Goal: Book appointment/travel/reservation

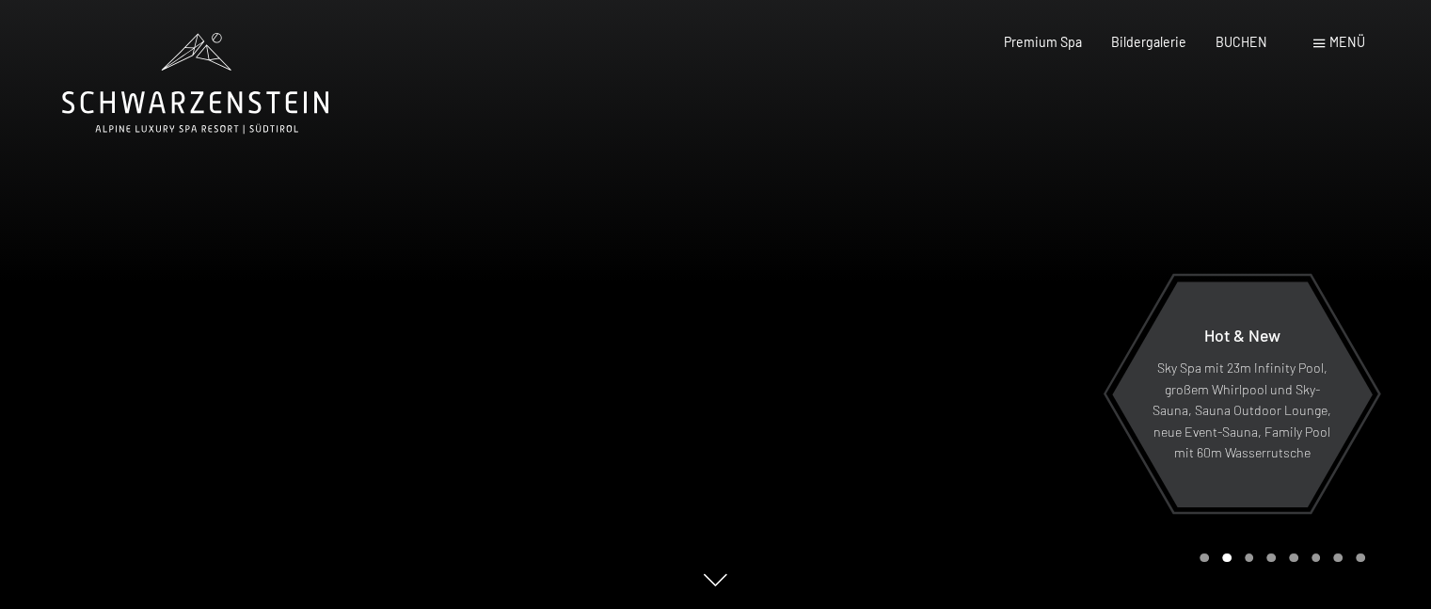
click at [1347, 33] on div "Menü" at bounding box center [1339, 42] width 52 height 19
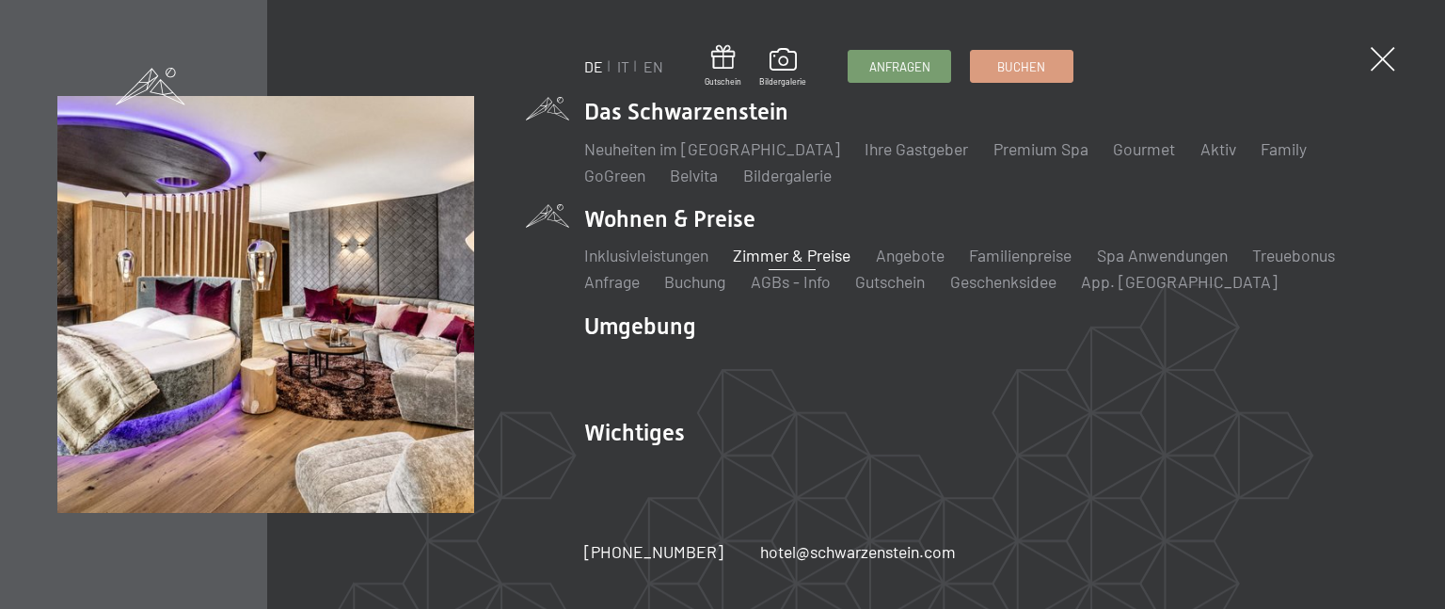
click at [838, 245] on link "Zimmer & Preise" at bounding box center [792, 255] width 118 height 21
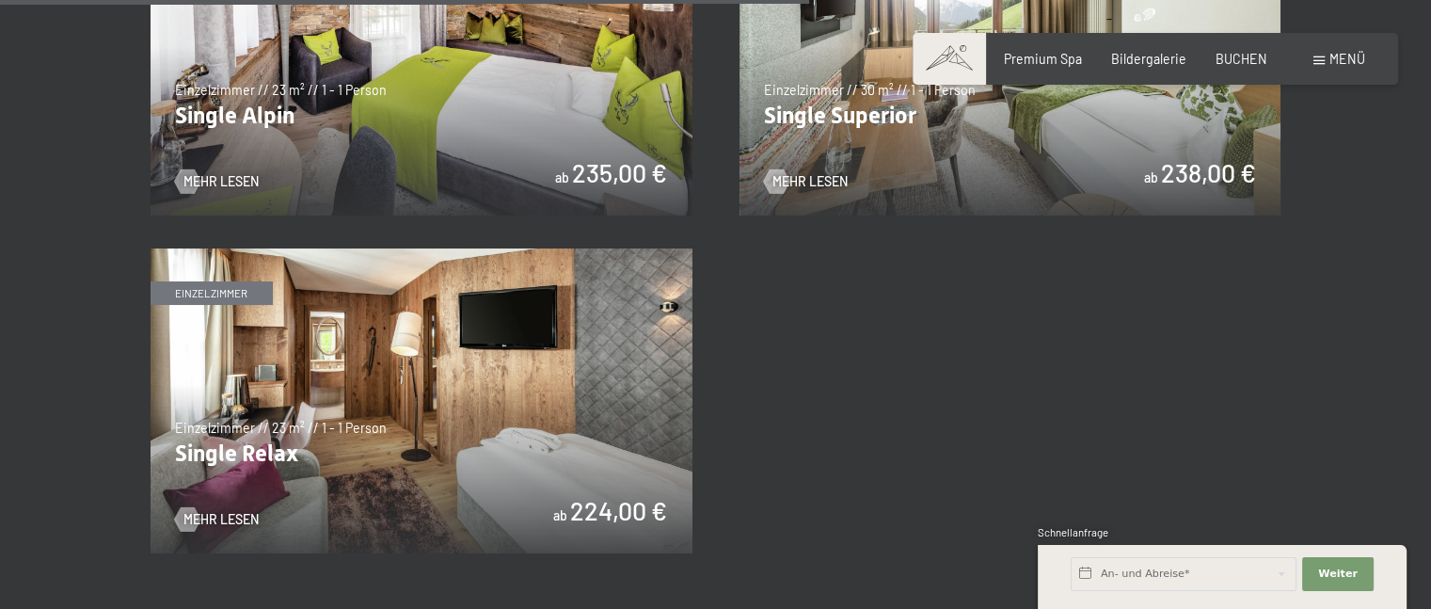
scroll to position [3034, 0]
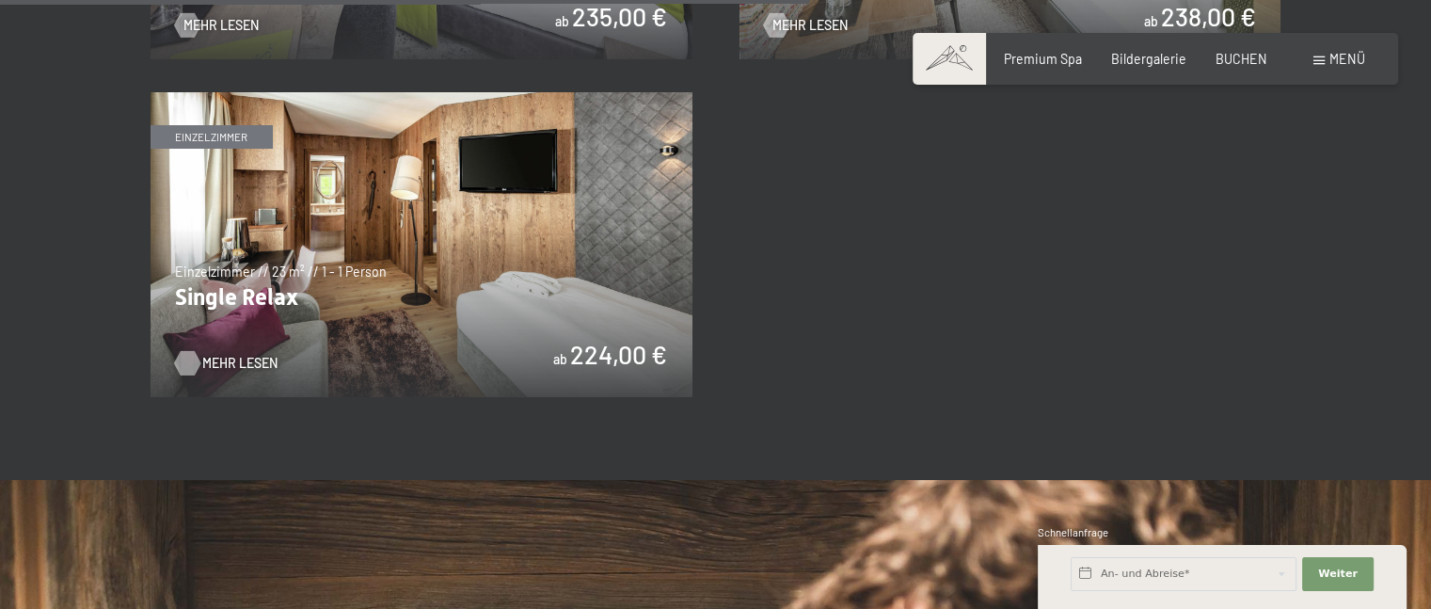
click at [252, 360] on span "Mehr Lesen" at bounding box center [239, 363] width 75 height 19
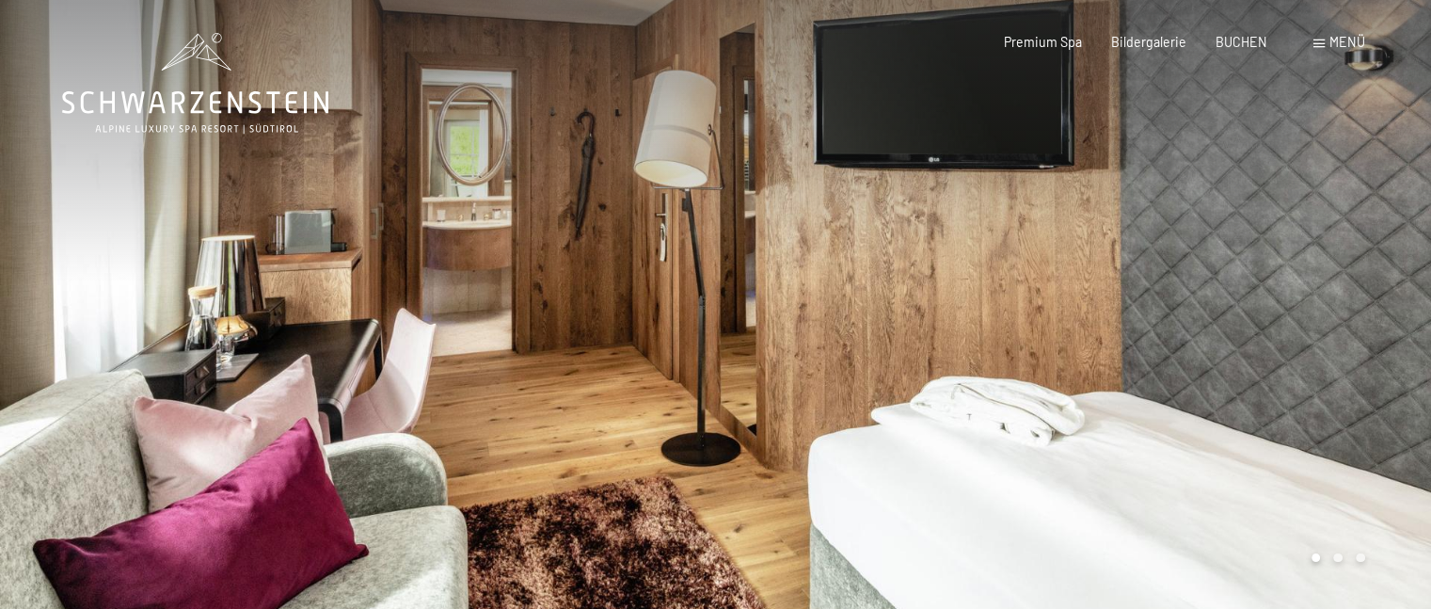
click at [1344, 563] on div at bounding box center [1074, 305] width 716 height 611
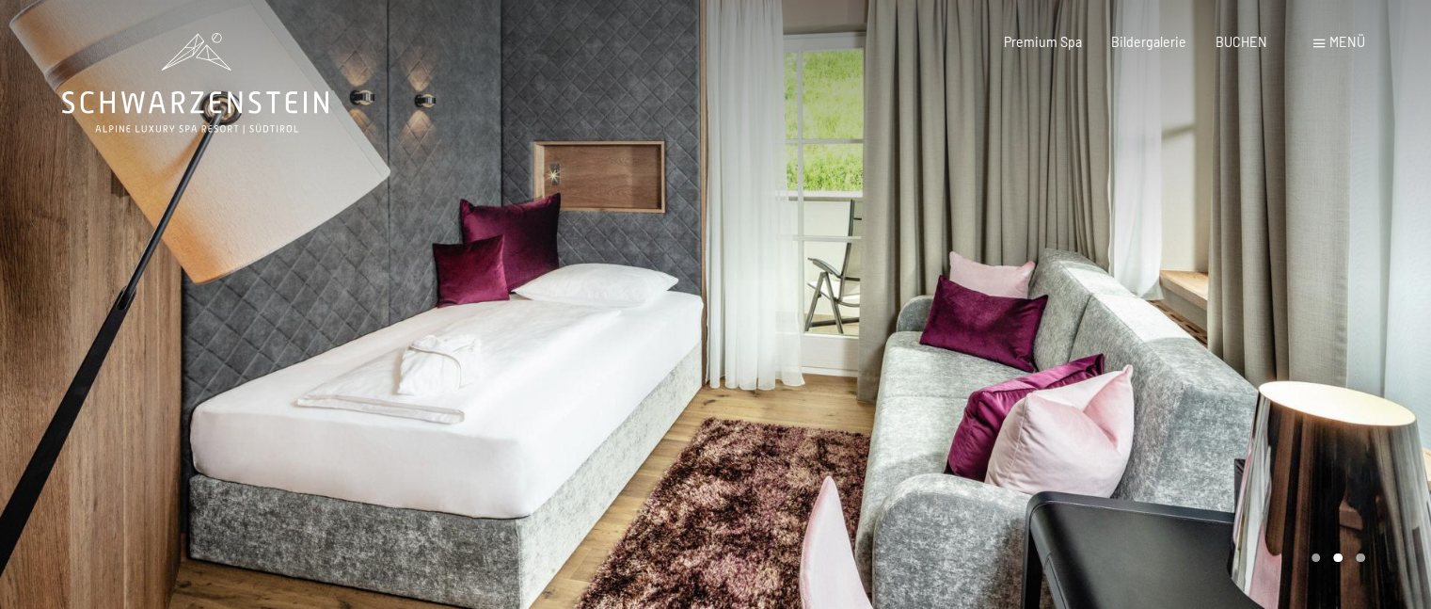
click at [1365, 552] on div at bounding box center [1074, 305] width 716 height 611
